Goal: Task Accomplishment & Management: Use online tool/utility

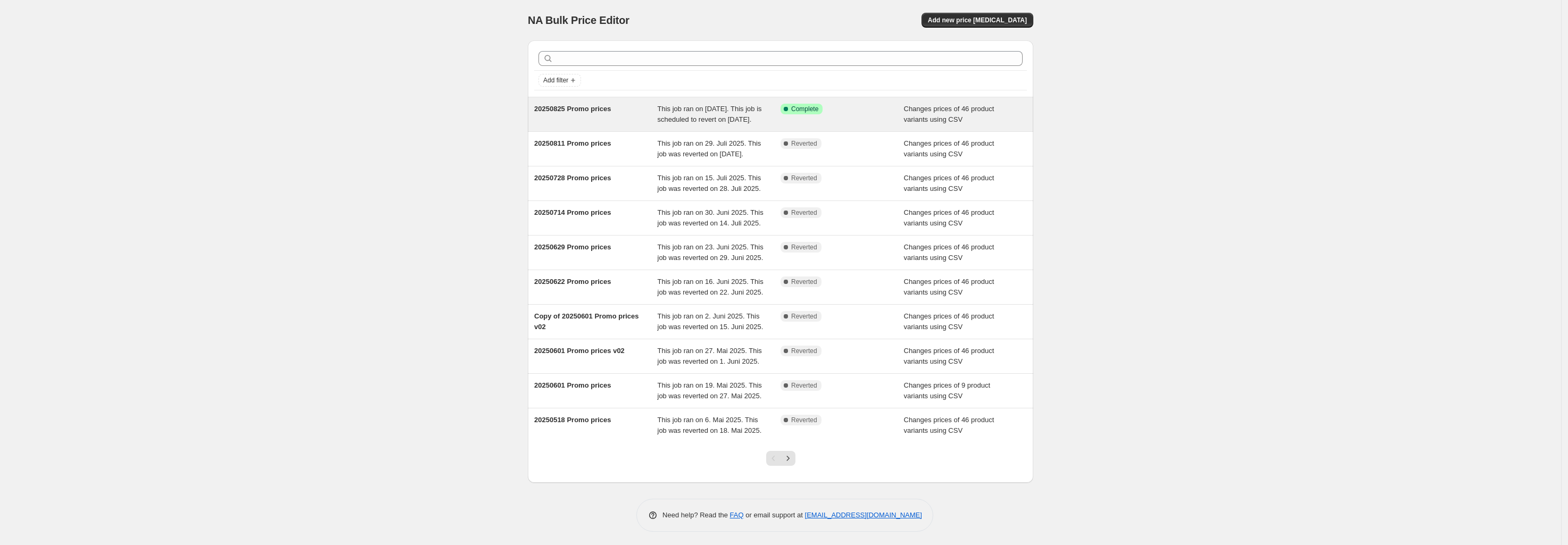
click at [822, 109] on span "Success Complete Complete" at bounding box center [801, 109] width 42 height 10
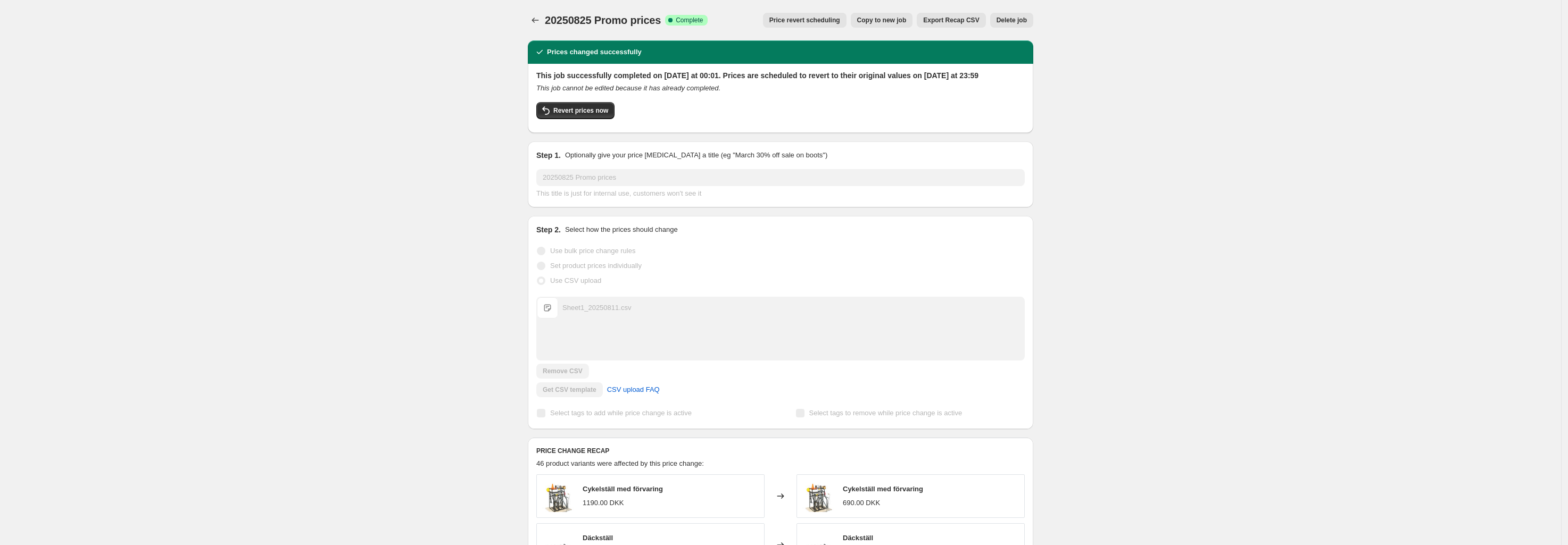
drag, startPoint x: 589, startPoint y: 119, endPoint x: 463, endPoint y: 125, distance: 126.1
click at [463, 125] on div "20250825 Promo prices. This page is ready 20250825 Promo prices Success Complet…" at bounding box center [780, 550] width 1561 height 1100
drag, startPoint x: 463, startPoint y: 126, endPoint x: 485, endPoint y: 120, distance: 22.8
click at [465, 125] on div "20250825 Promo prices. This page is ready 20250825 Promo prices Success Complet…" at bounding box center [780, 550] width 1561 height 1100
click at [884, 19] on span "Copy to new job" at bounding box center [882, 20] width 50 height 9
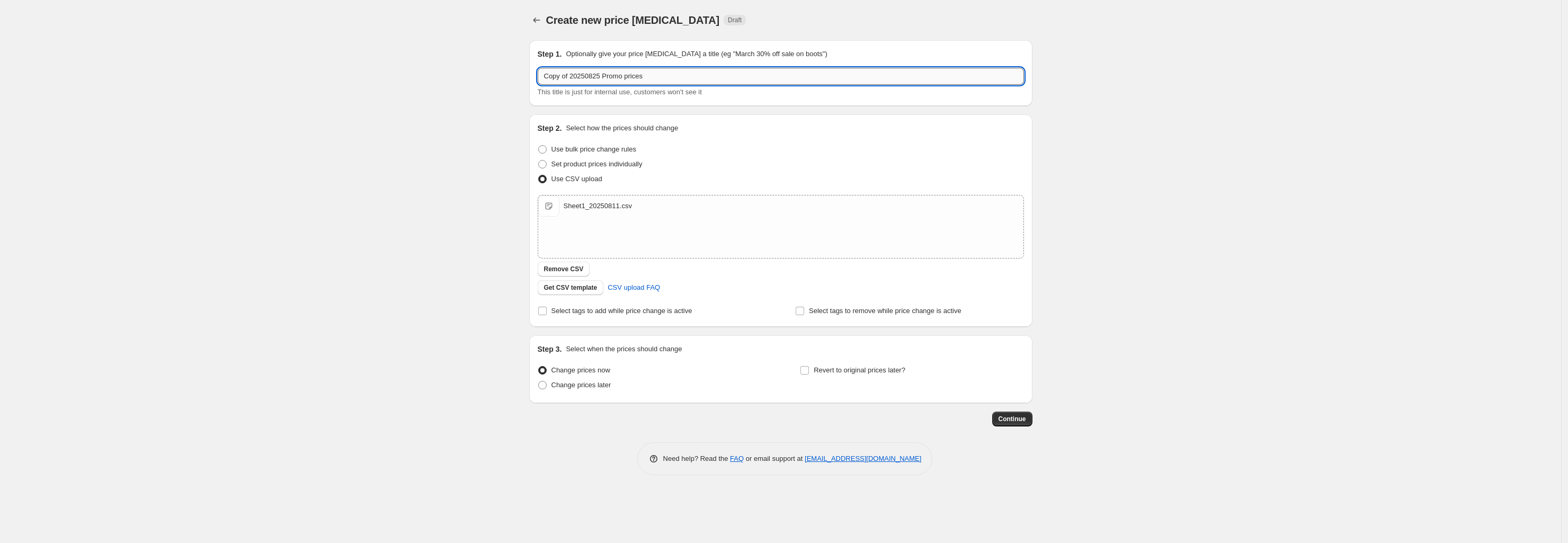
click at [569, 76] on input "Copy of 20250825 Promo prices" at bounding box center [780, 76] width 486 height 17
drag, startPoint x: 571, startPoint y: 76, endPoint x: 502, endPoint y: 82, distance: 69.3
click at [502, 80] on div "Create new price [MEDICAL_DATA]. This page is ready Create new price [MEDICAL_D…" at bounding box center [780, 272] width 1561 height 543
click at [570, 75] on input "20250825 Promo prices" at bounding box center [780, 76] width 486 height 17
type input "20250908 Promo prices"
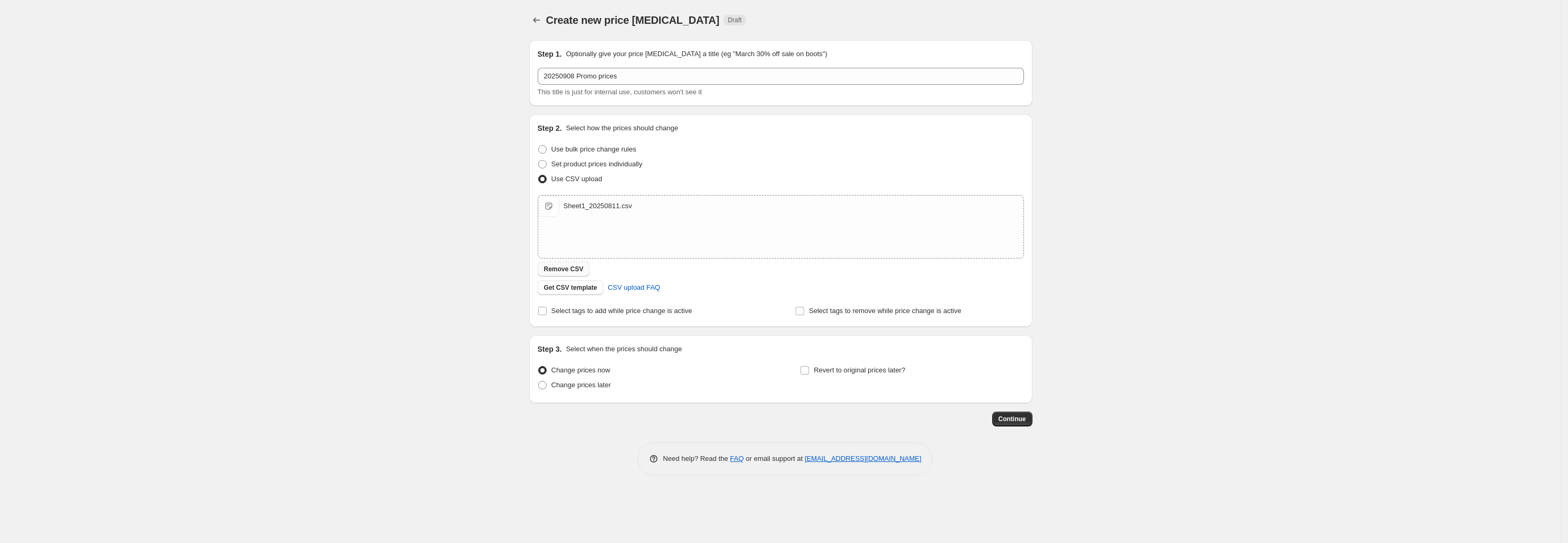
click at [565, 271] on span "Remove CSV" at bounding box center [564, 269] width 40 height 9
click at [575, 385] on span "Change prices later" at bounding box center [581, 385] width 60 height 8
click at [539, 382] on input "Change prices later" at bounding box center [538, 381] width 1 height 1
radio input "true"
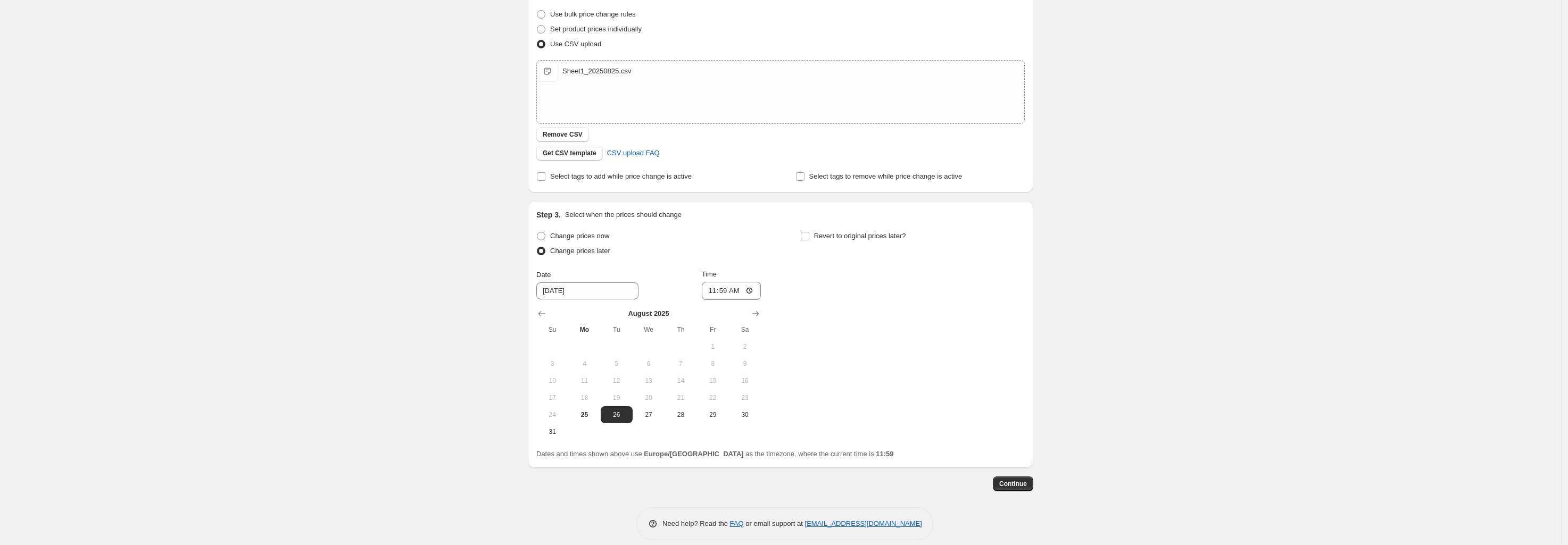
scroll to position [147, 0]
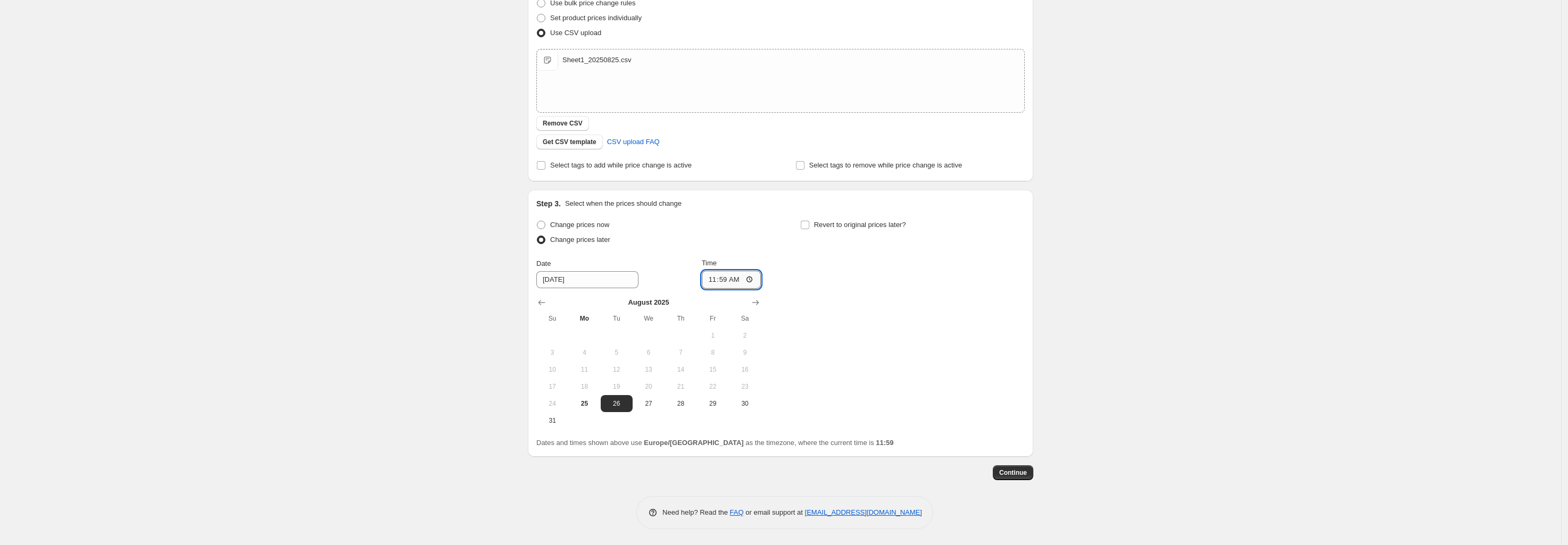
click at [725, 281] on input "11:59" at bounding box center [731, 280] width 59 height 18
type input "00:00"
click at [886, 231] on label "Revert to original prices later?" at bounding box center [853, 225] width 106 height 15
click at [809, 229] on input "Revert to original prices later?" at bounding box center [805, 225] width 9 height 9
checkbox input "true"
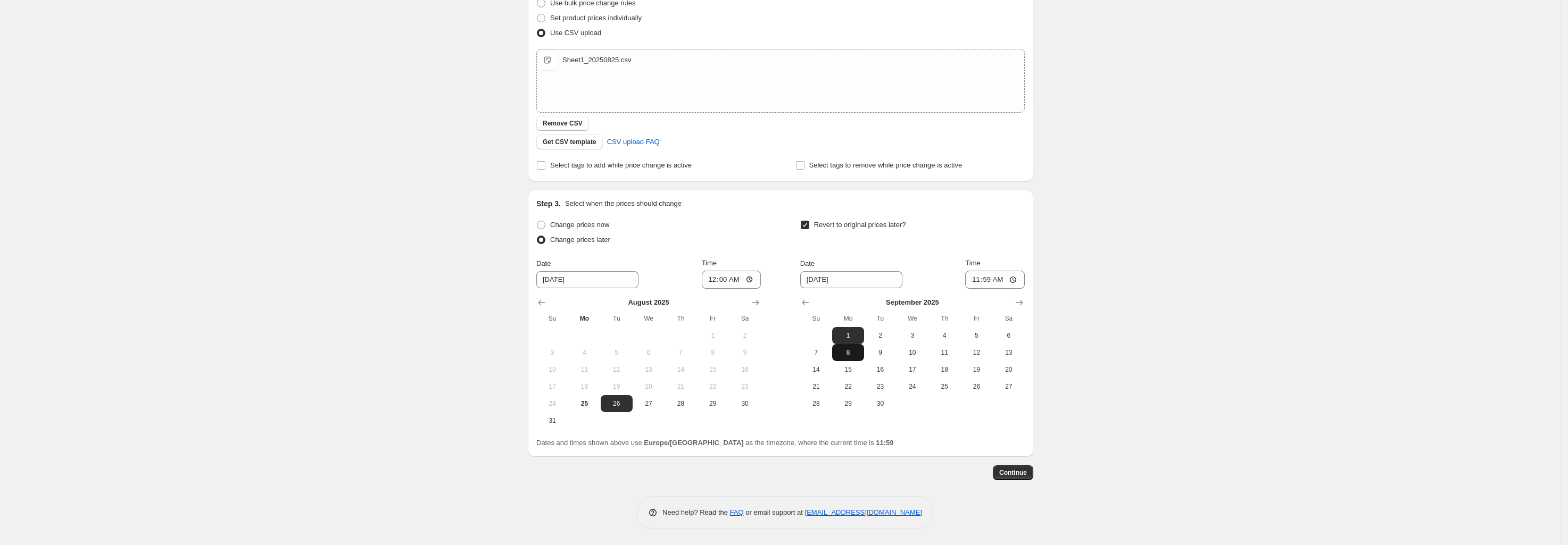
click at [851, 351] on span "8" at bounding box center [848, 353] width 23 height 9
type input "[DATE]"
click at [995, 278] on input "11:59" at bounding box center [995, 280] width 59 height 18
type input "23:59"
click at [1025, 469] on span "Continue" at bounding box center [1012, 473] width 28 height 9
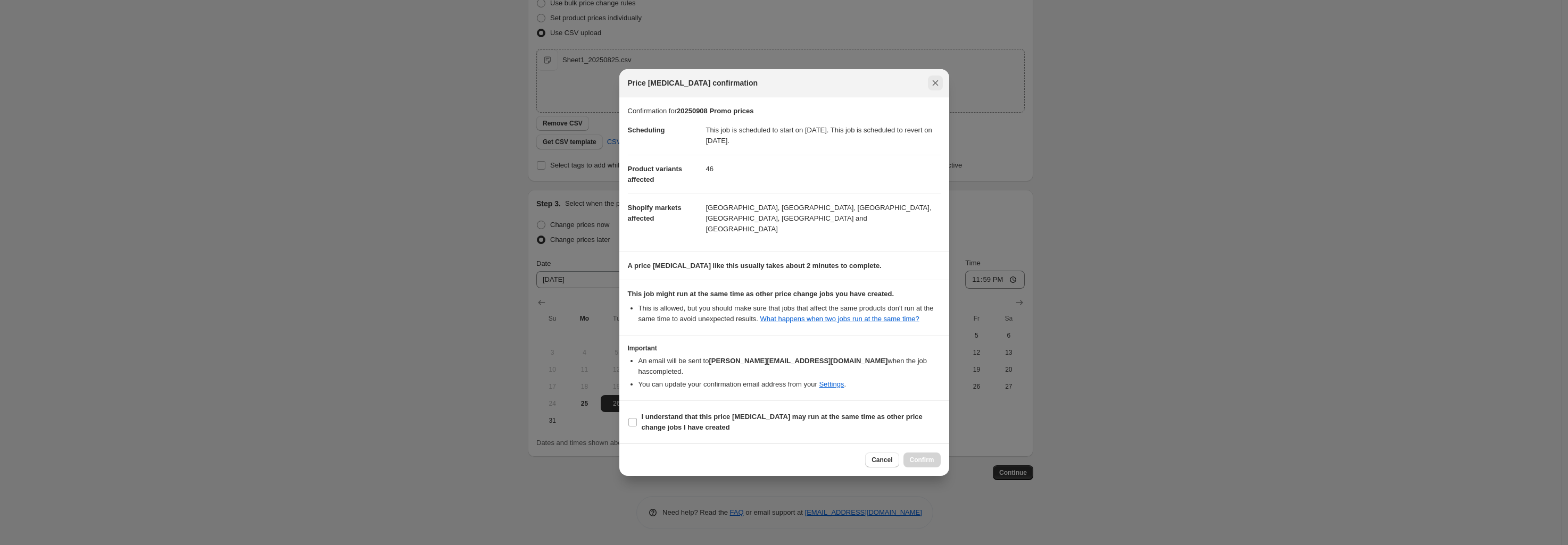
click at [934, 86] on icon "Close" at bounding box center [935, 83] width 6 height 6
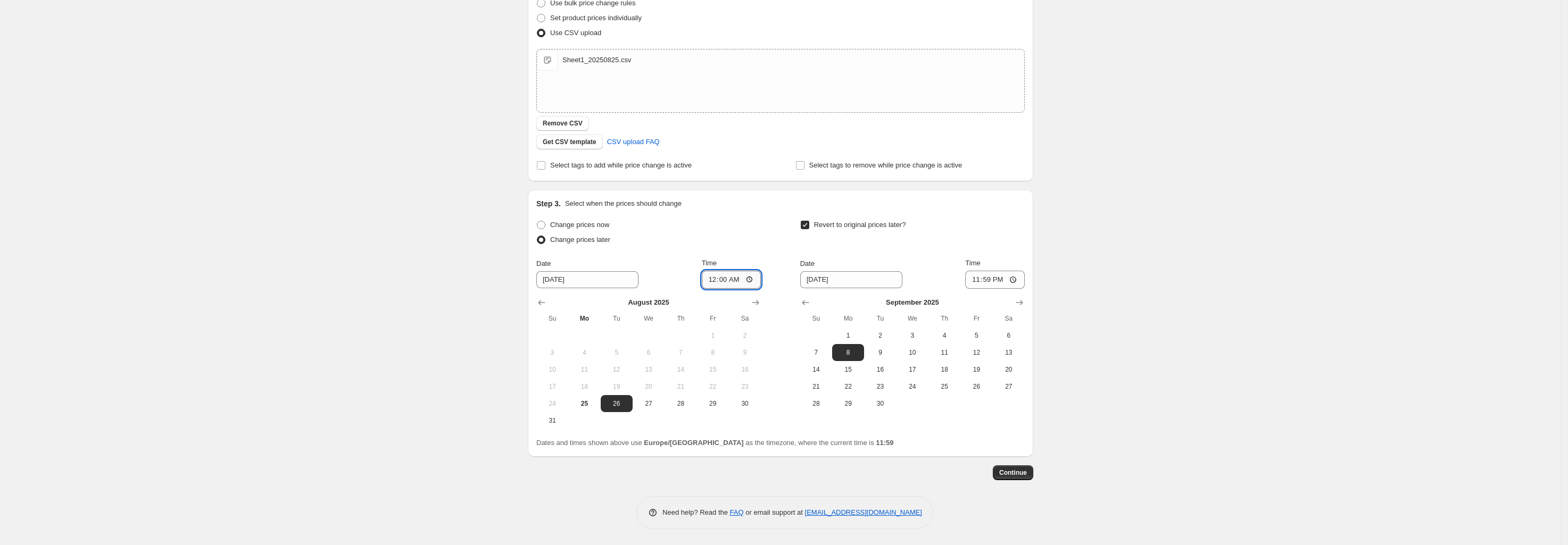
click at [736, 280] on input "00:00" at bounding box center [731, 280] width 59 height 18
type input "00:01"
click at [1006, 477] on button "Continue" at bounding box center [1013, 472] width 40 height 15
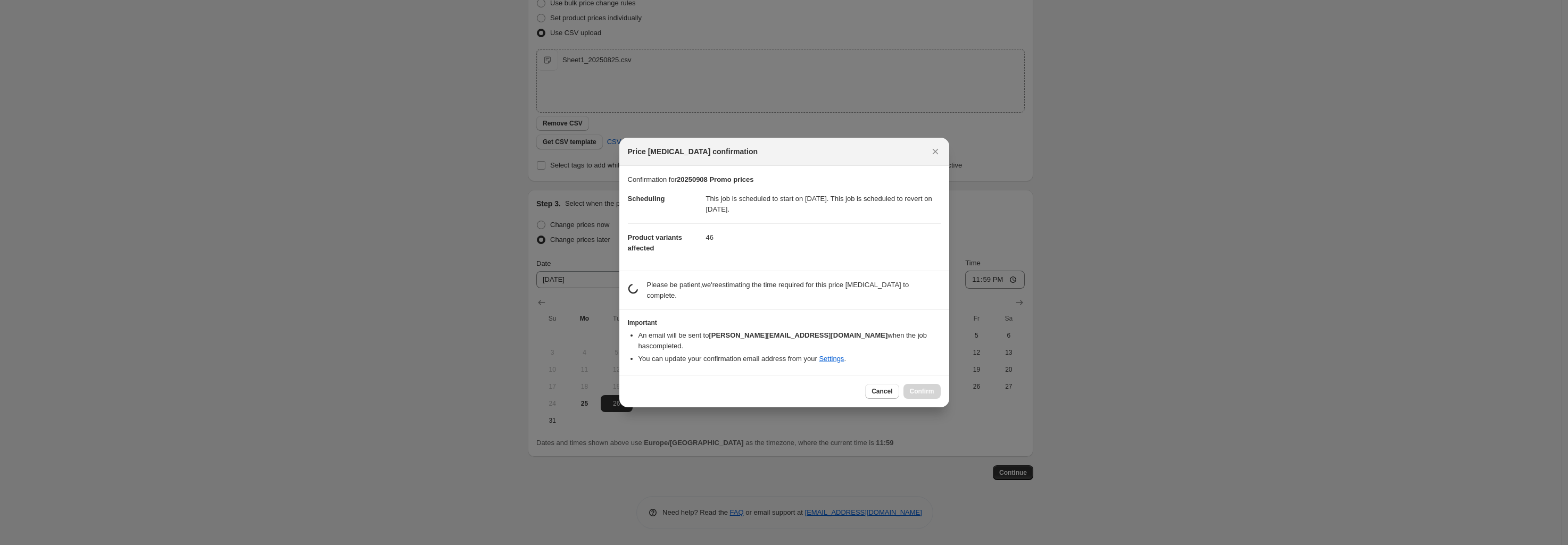
scroll to position [0, 0]
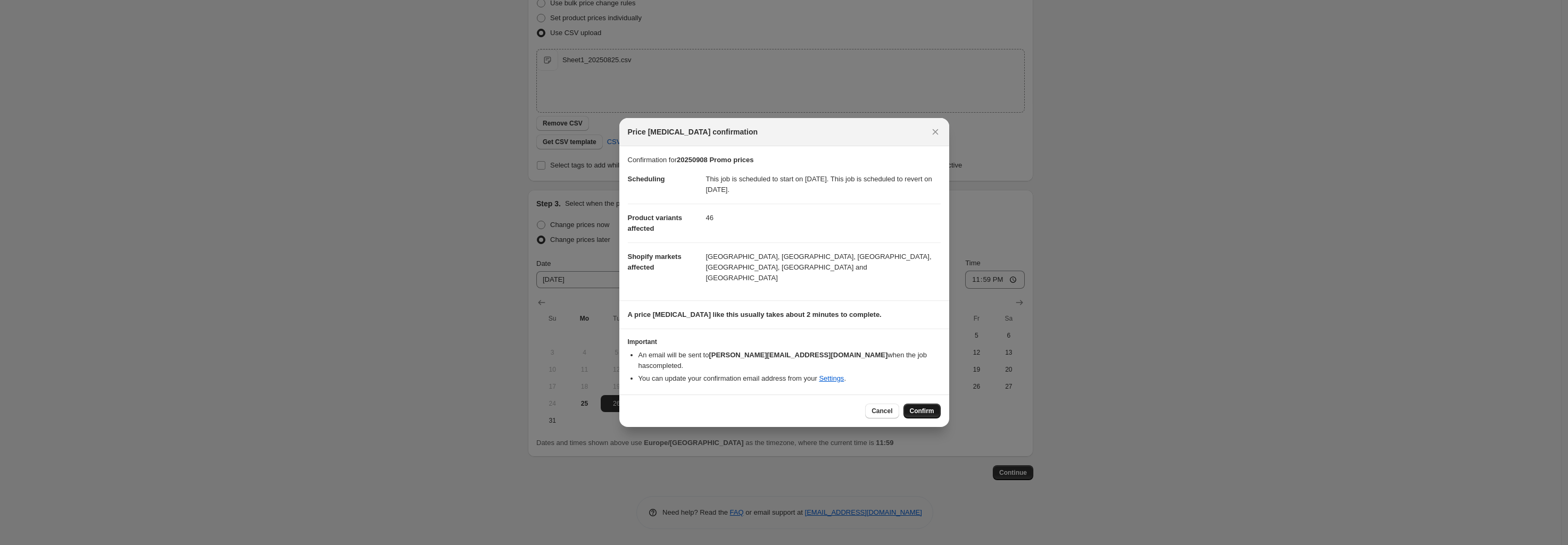
click at [919, 404] on button "Confirm" at bounding box center [922, 411] width 37 height 15
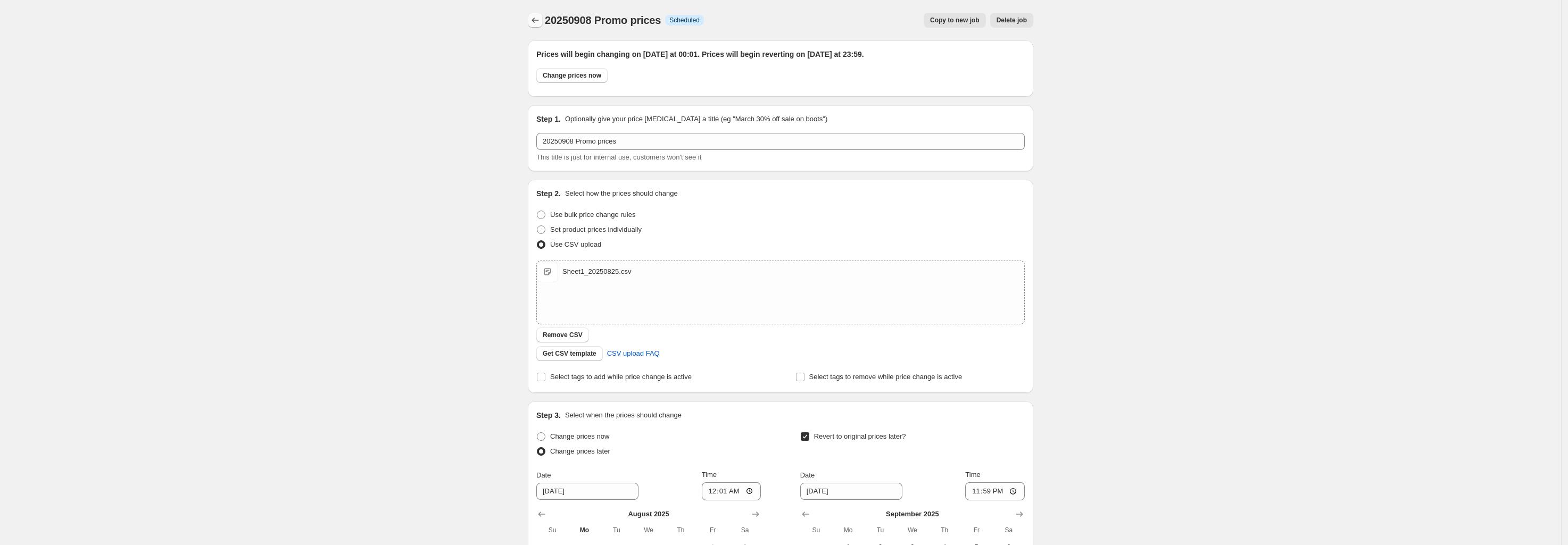
click at [535, 24] on icon "Price change jobs" at bounding box center [535, 20] width 10 height 10
